Goal: Contribute content: Contribute content

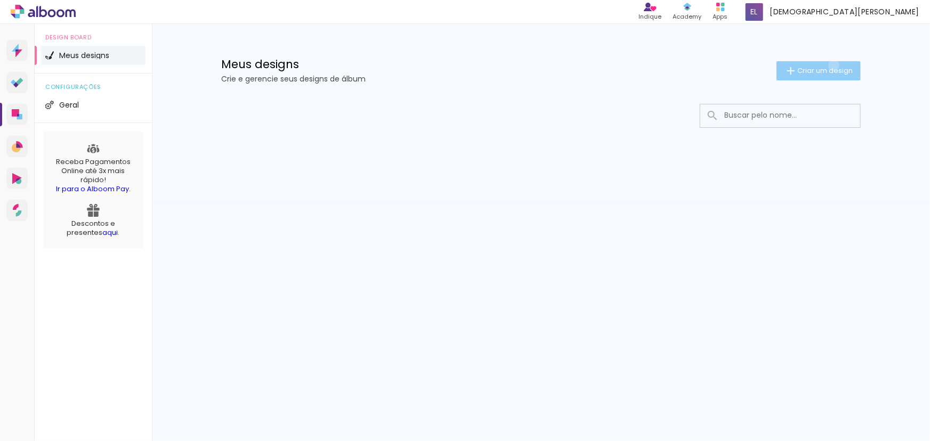
click at [832, 65] on paper-button "Criar um design" at bounding box center [818, 70] width 84 height 19
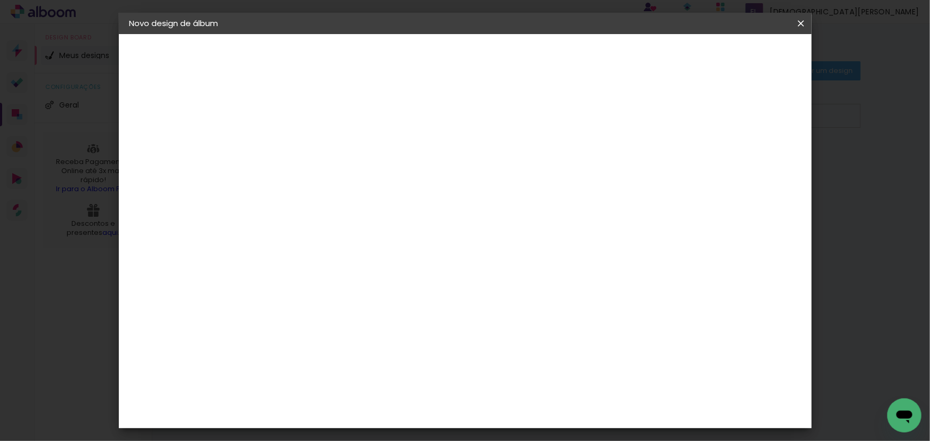
click at [304, 145] on input at bounding box center [304, 143] width 0 height 17
type input "1525"
type paper-input "1525"
click at [0, 0] on slot "Avançar" at bounding box center [0, 0] width 0 height 0
click at [0, 0] on slot "Tamanho Livre" at bounding box center [0, 0] width 0 height 0
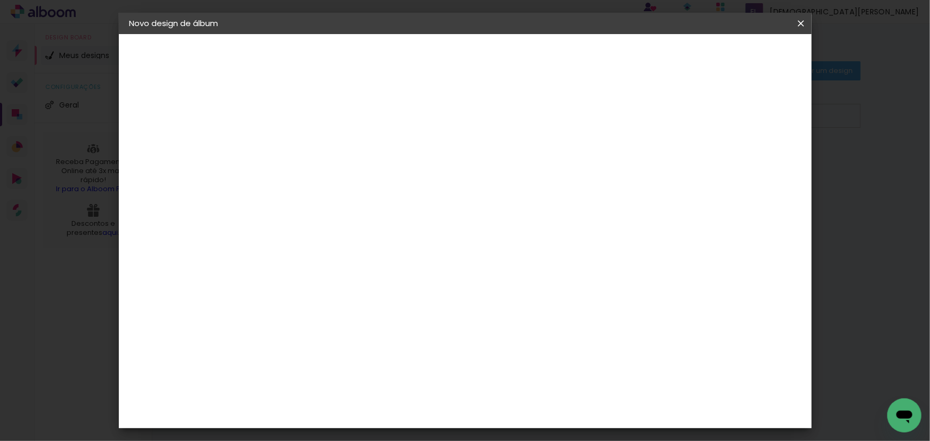
click at [0, 0] on slot "Avançar" at bounding box center [0, 0] width 0 height 0
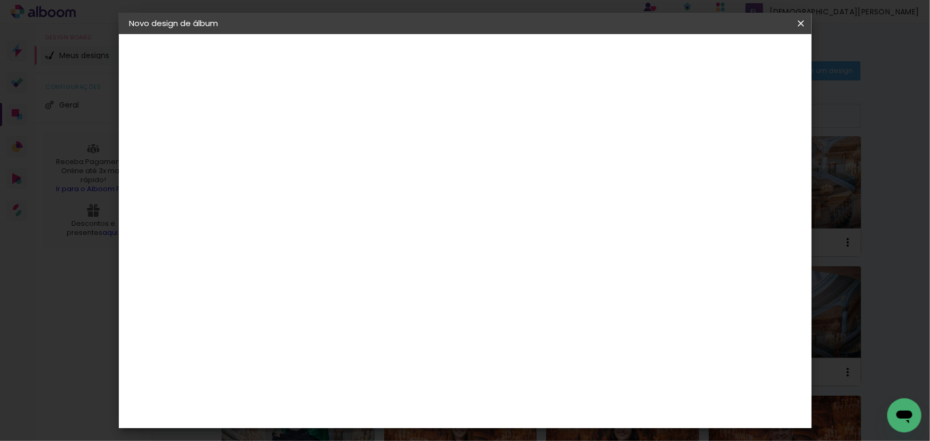
click at [712, 122] on div "mm Mostrar sangria" at bounding box center [509, 84] width 504 height 101
drag, startPoint x: 271, startPoint y: 204, endPoint x: 288, endPoint y: 207, distance: 17.3
click at [288, 207] on div "30" at bounding box center [276, 206] width 40 height 16
type input "24"
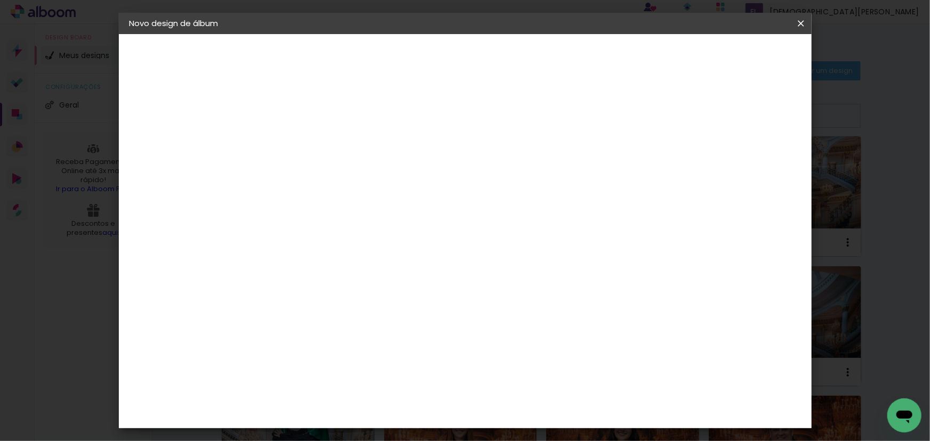
type paper-input "24"
drag, startPoint x: 525, startPoint y: 399, endPoint x: 540, endPoint y: 410, distance: 18.3
click at [540, 410] on paper-input-container "60 cm" at bounding box center [531, 403] width 48 height 27
type input "68"
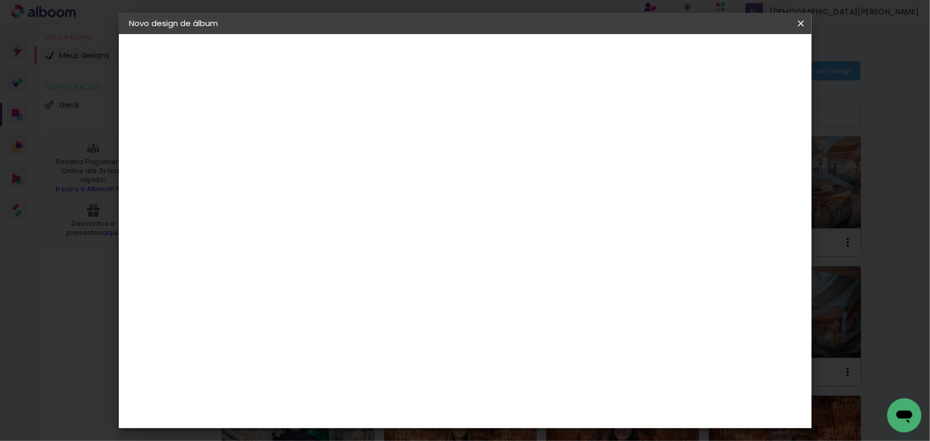
type paper-input "68"
click at [735, 60] on span "Iniciar design" at bounding box center [710, 56] width 48 height 7
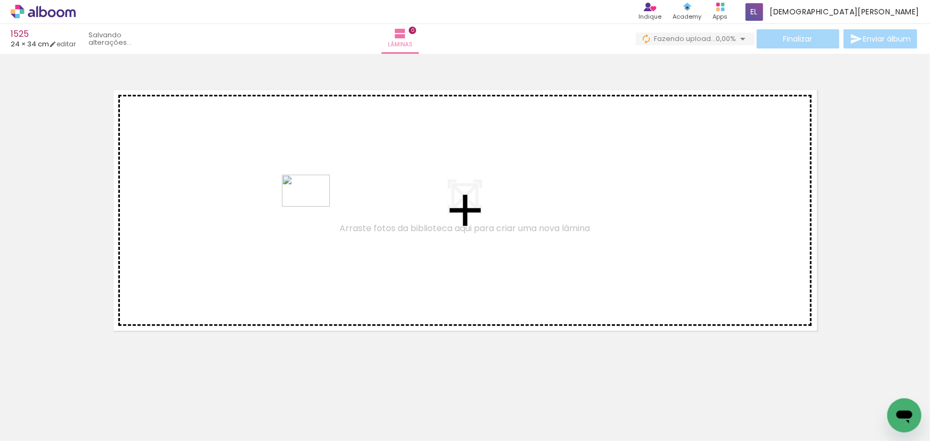
drag, startPoint x: 237, startPoint y: 331, endPoint x: 314, endPoint y: 207, distance: 146.2
click at [314, 207] on quentale-workspace at bounding box center [465, 220] width 930 height 441
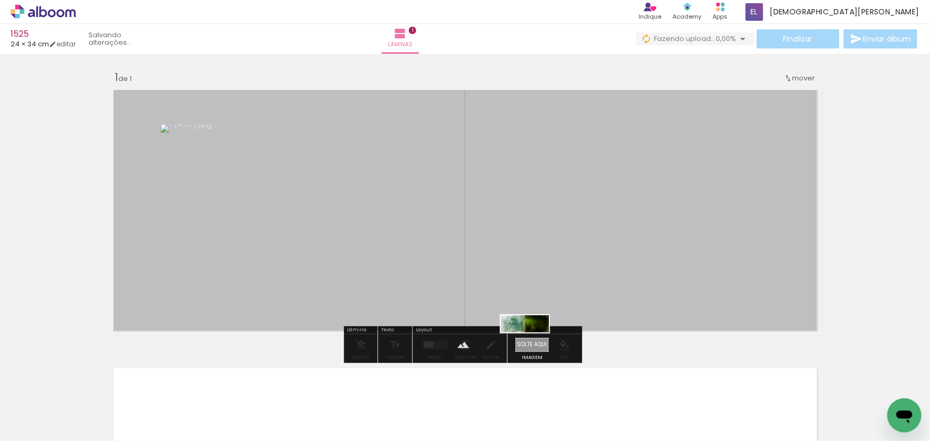
drag, startPoint x: 122, startPoint y: 404, endPoint x: 533, endPoint y: 347, distance: 414.7
click at [533, 347] on quentale-workspace at bounding box center [465, 220] width 930 height 441
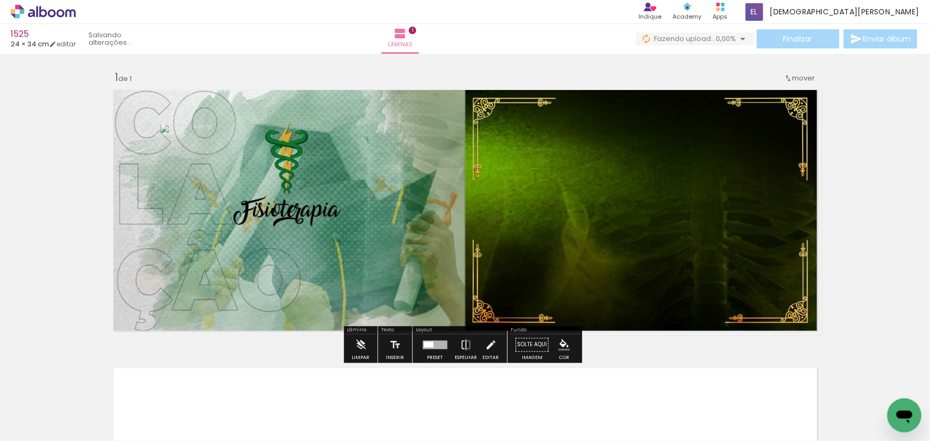
click at [429, 341] on div at bounding box center [435, 345] width 25 height 9
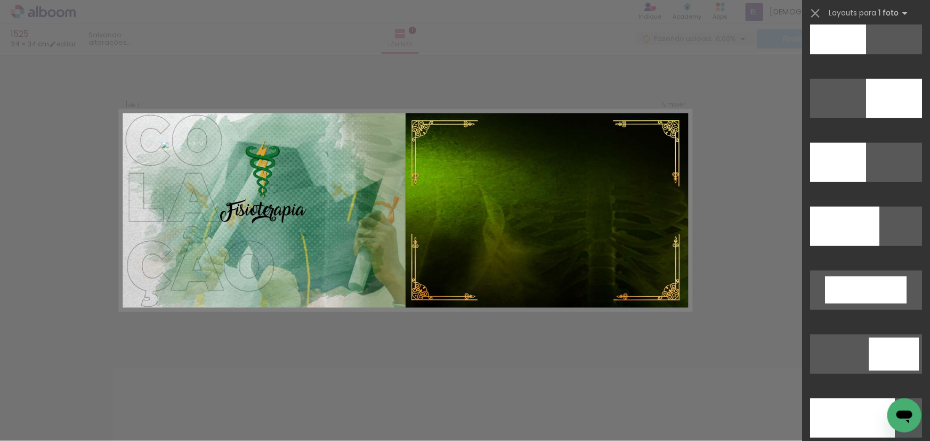
scroll to position [2603, 0]
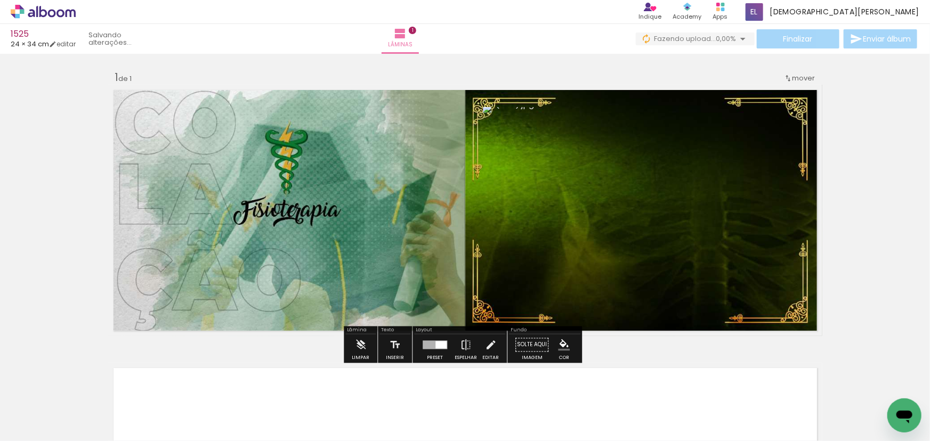
click at [589, 165] on paper-item at bounding box center [590, 165] width 19 height 7
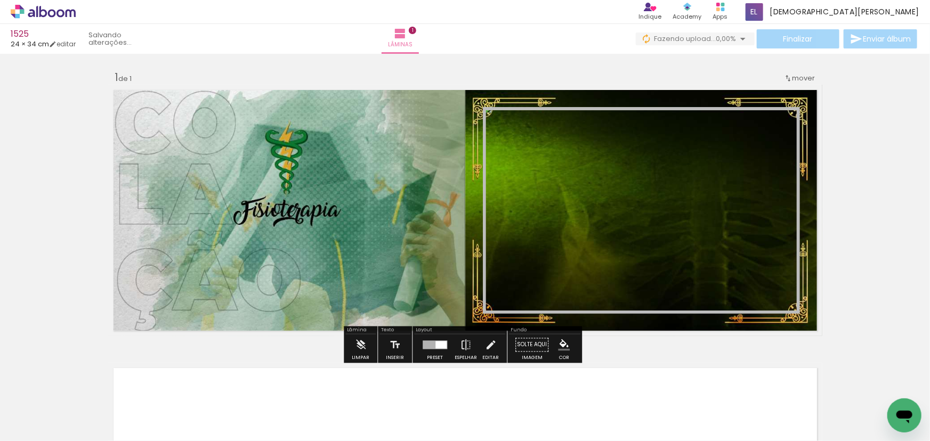
click at [590, 185] on iron-icon "color picker" at bounding box center [592, 186] width 13 height 10
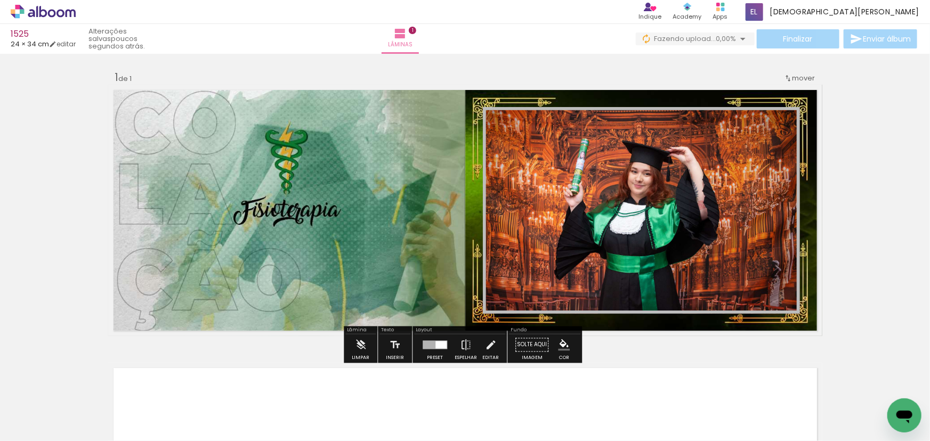
click at [539, 167] on paper-item "#fbc02d" at bounding box center [540, 169] width 11 height 11
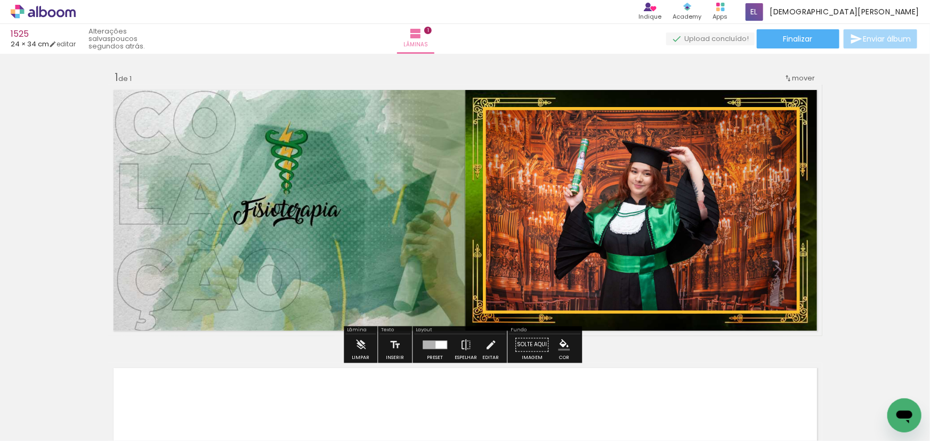
click at [587, 156] on paper-item at bounding box center [590, 158] width 19 height 7
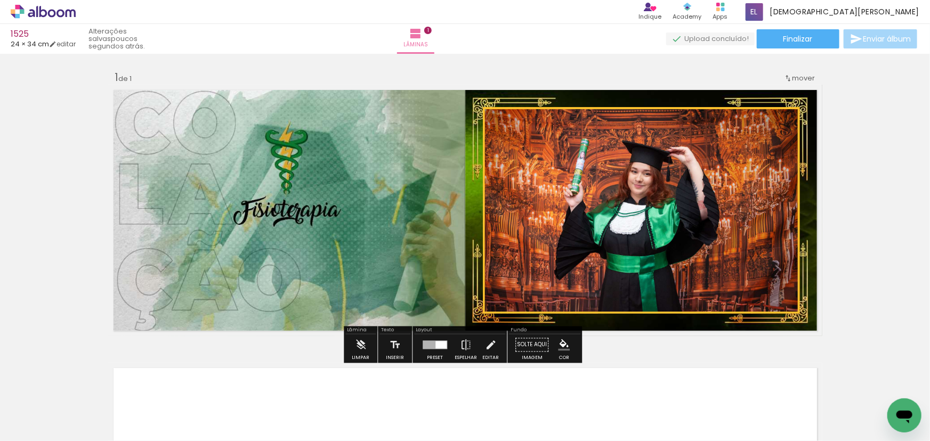
click at [864, 152] on div "Inserir lâmina 1 de 1" at bounding box center [465, 336] width 930 height 557
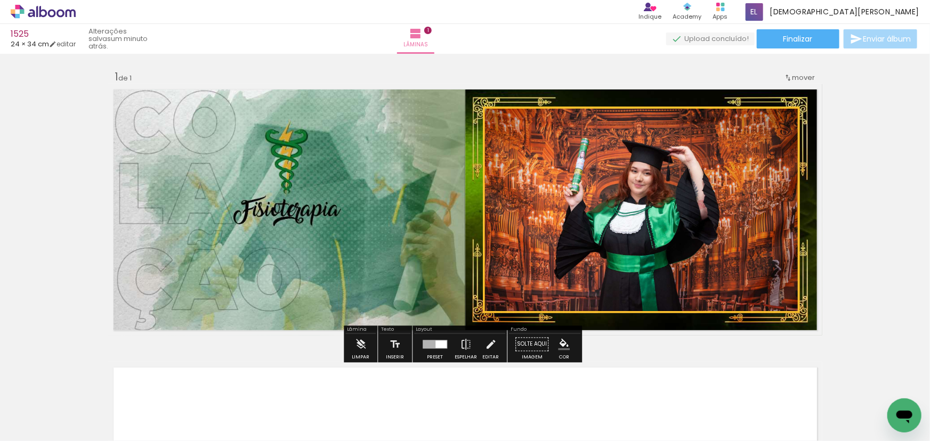
scroll to position [0, 0]
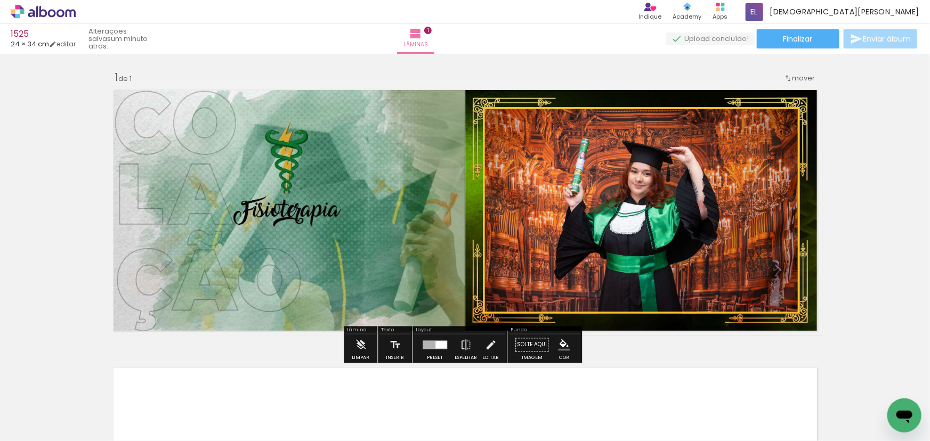
click at [586, 142] on paper-item at bounding box center [590, 143] width 19 height 7
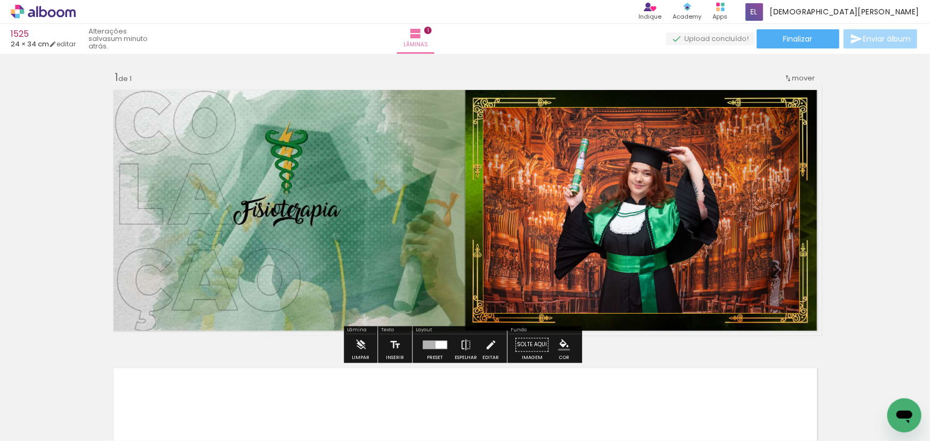
click at [591, 134] on paper-item at bounding box center [590, 135] width 19 height 7
click at [588, 141] on paper-item at bounding box center [590, 143] width 19 height 7
click at [589, 188] on iron-icon "color picker" at bounding box center [592, 186] width 13 height 10
click at [592, 113] on paper-item "#eeeeee" at bounding box center [594, 115] width 11 height 11
click at [880, 174] on div "Inserir lâmina 1 de 1" at bounding box center [465, 336] width 930 height 557
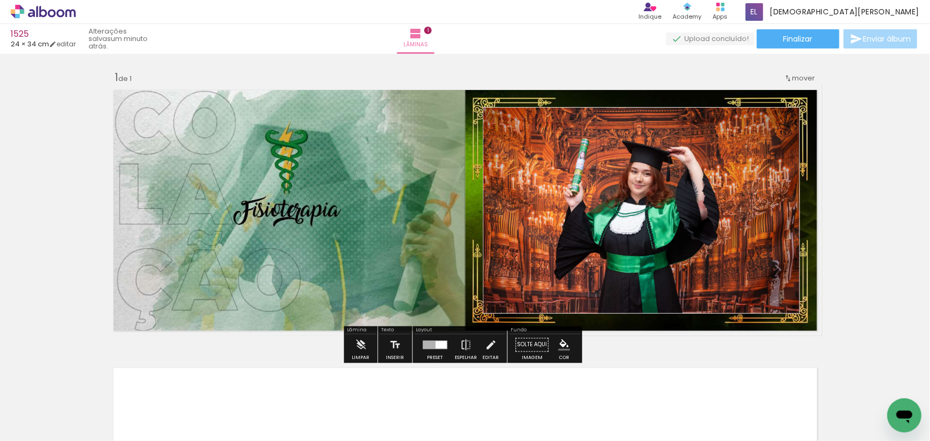
click at [842, 184] on div "Inserir lâmina 1 de 1" at bounding box center [465, 336] width 930 height 557
click at [57, 11] on icon at bounding box center [60, 13] width 8 height 8
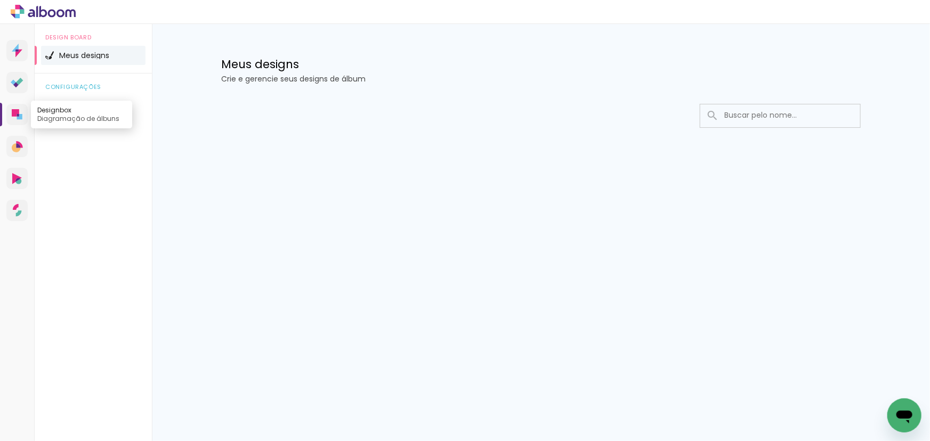
click at [14, 112] on icon at bounding box center [15, 112] width 7 height 7
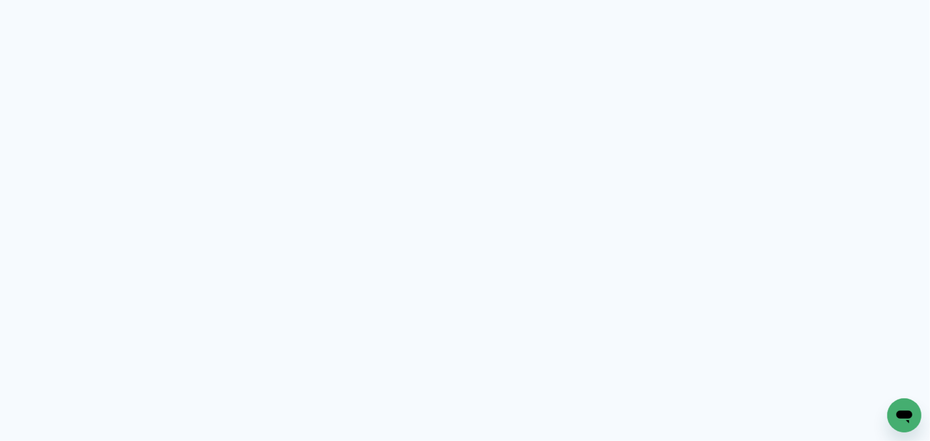
drag, startPoint x: 441, startPoint y: 131, endPoint x: 516, endPoint y: 230, distance: 124.3
click at [443, 133] on quentale-app at bounding box center [465, 220] width 930 height 441
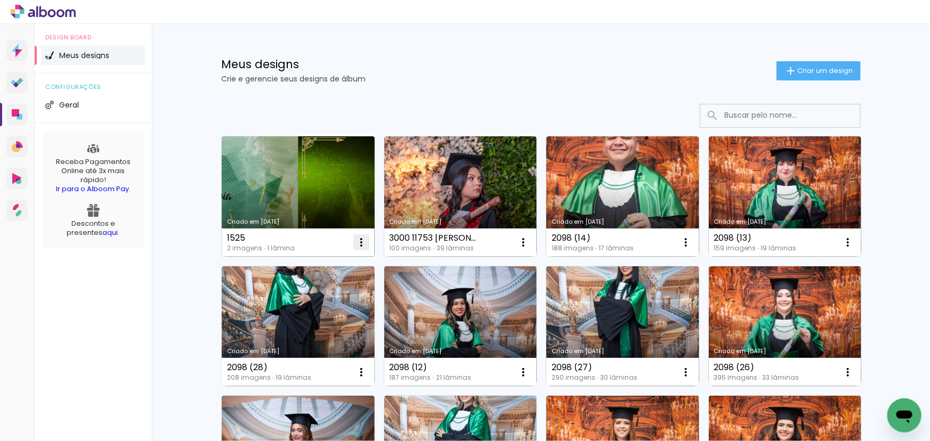
click at [357, 241] on iron-icon at bounding box center [361, 242] width 13 height 13
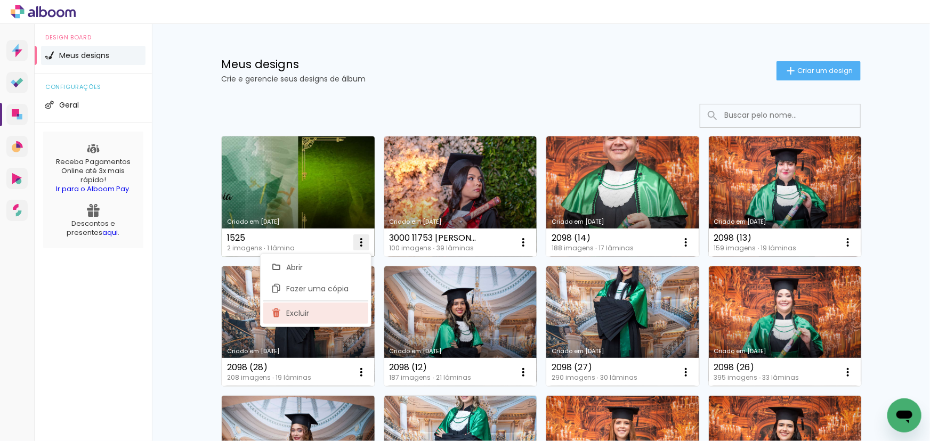
click at [297, 314] on span "Excluir" at bounding box center [298, 313] width 23 height 7
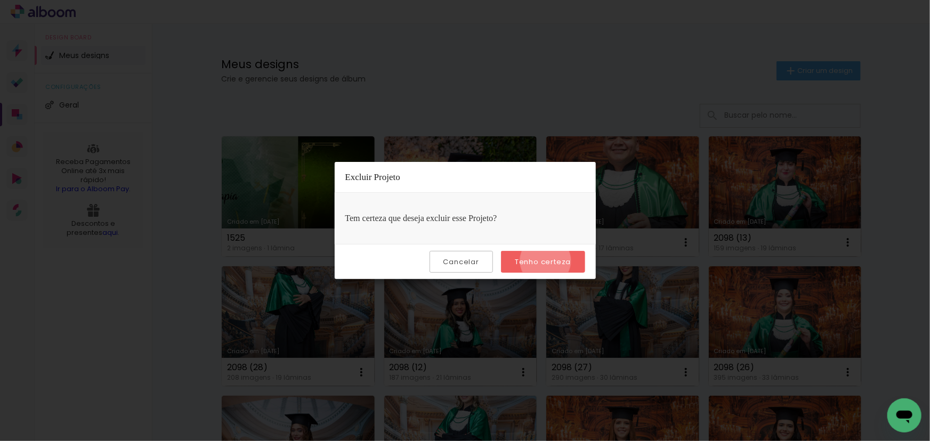
click at [0, 0] on slot "Tenho certeza" at bounding box center [0, 0] width 0 height 0
